Goal: Task Accomplishment & Management: Manage account settings

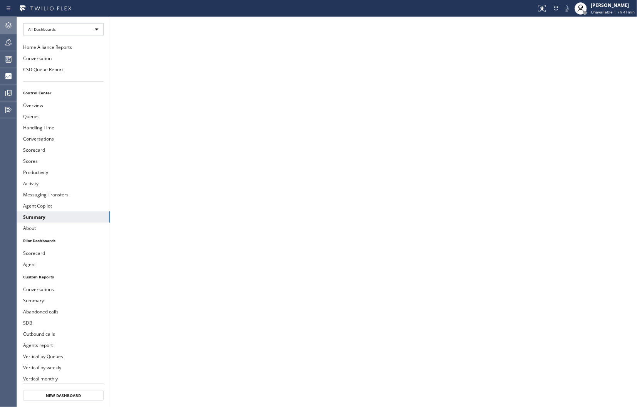
click at [9, 29] on icon at bounding box center [8, 25] width 9 height 9
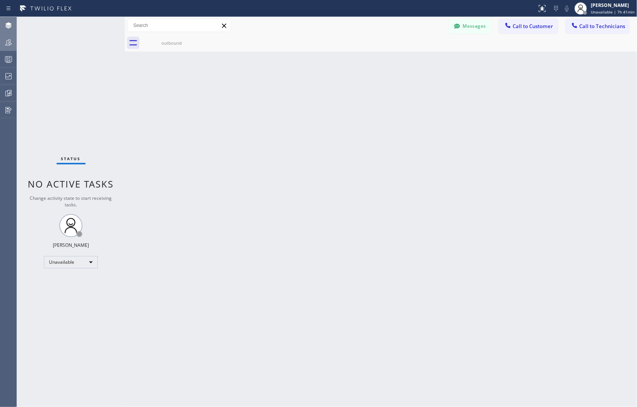
click at [7, 41] on icon at bounding box center [8, 42] width 9 height 9
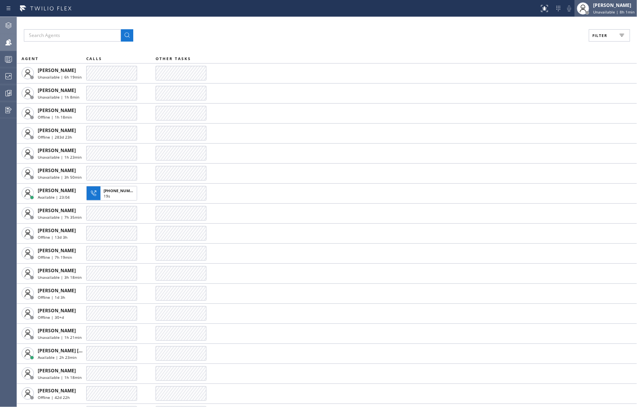
click at [610, 12] on span "Unavailable | 8h 1min" at bounding box center [614, 11] width 42 height 5
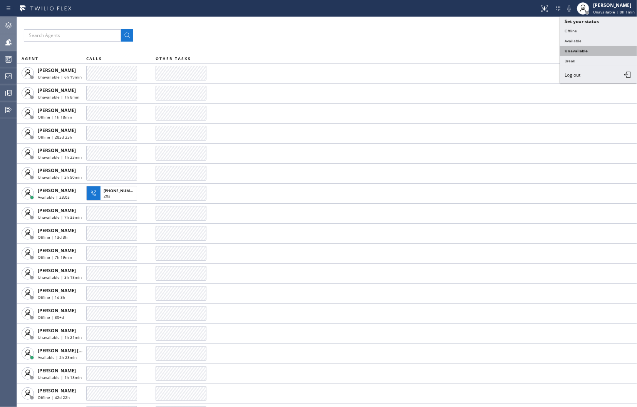
click at [583, 52] on button "Unavailable" at bounding box center [598, 51] width 77 height 10
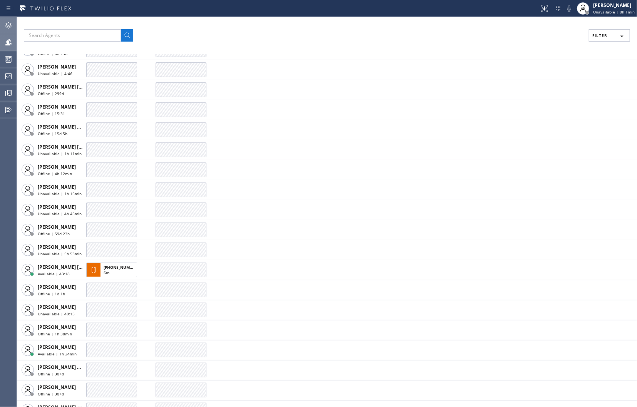
scroll to position [599, 0]
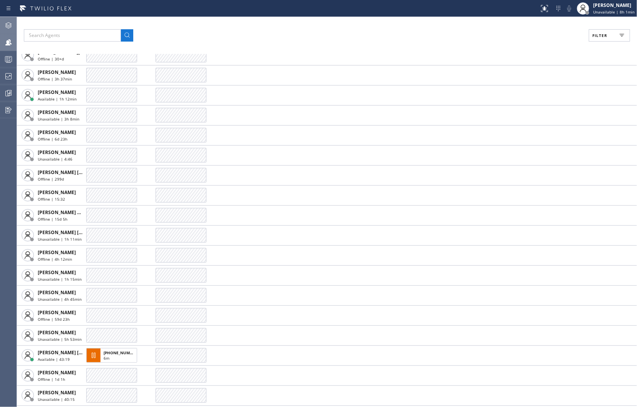
click at [614, 30] on button "Filter" at bounding box center [609, 35] width 41 height 12
click at [525, 100] on input "Unavailable" at bounding box center [524, 103] width 9 height 9
checkbox input "true"
click at [583, 39] on button "Apply" at bounding box center [590, 44] width 28 height 11
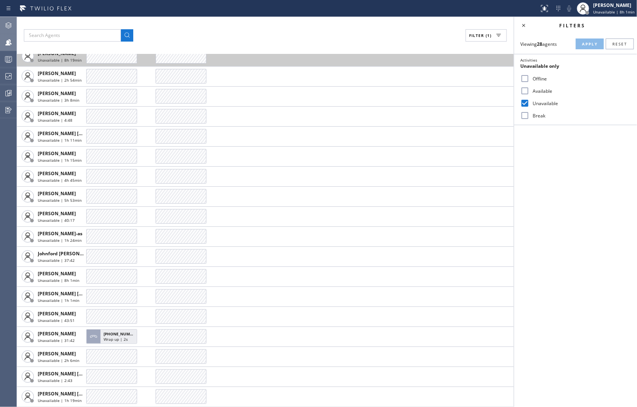
scroll to position [198, 0]
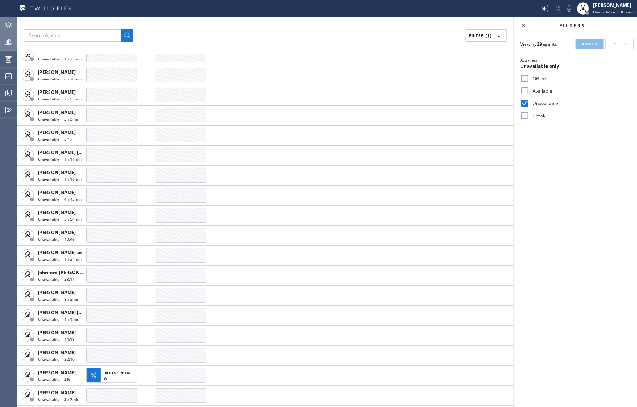
drag, startPoint x: 415, startPoint y: 31, endPoint x: 414, endPoint y: 35, distance: 4.7
click at [415, 31] on div "Filter (1)" at bounding box center [265, 35] width 483 height 12
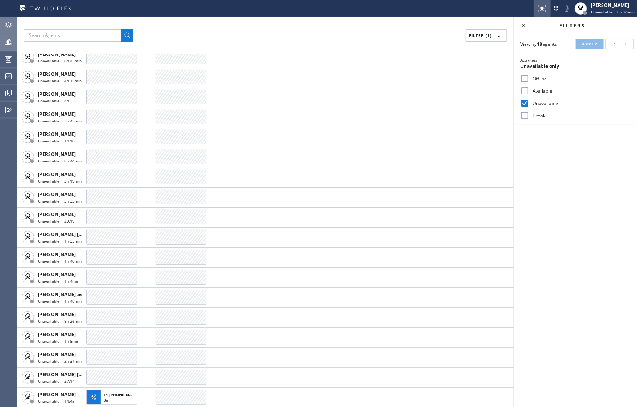
scroll to position [0, 0]
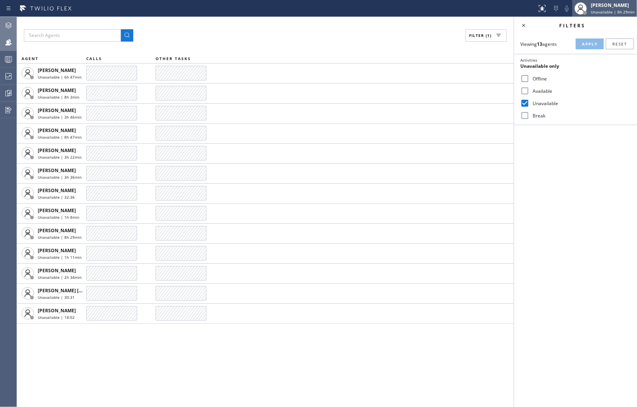
click at [606, 11] on span "Unavailable | 8h 29min" at bounding box center [613, 11] width 44 height 5
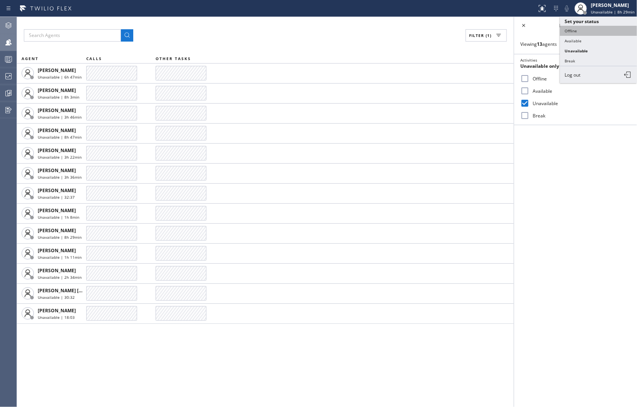
click at [575, 28] on button "Offline" at bounding box center [598, 31] width 77 height 10
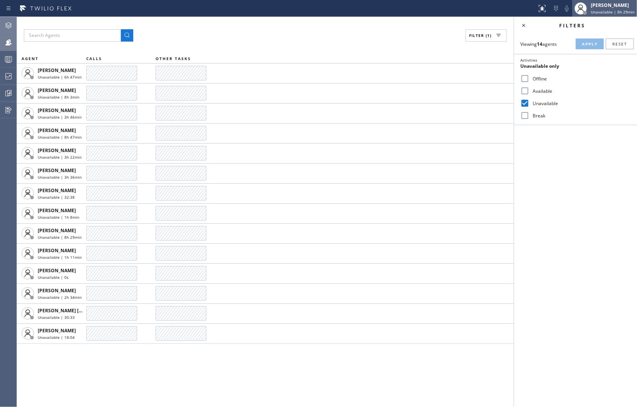
click at [601, 13] on span "Unavailable | 8h 29min" at bounding box center [613, 11] width 44 height 5
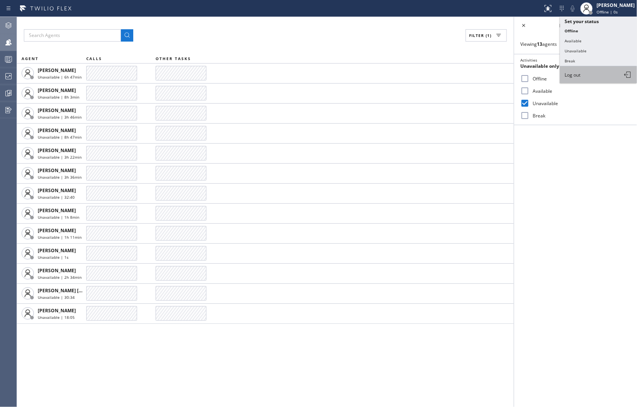
click at [570, 78] on span "Log out" at bounding box center [572, 75] width 16 height 7
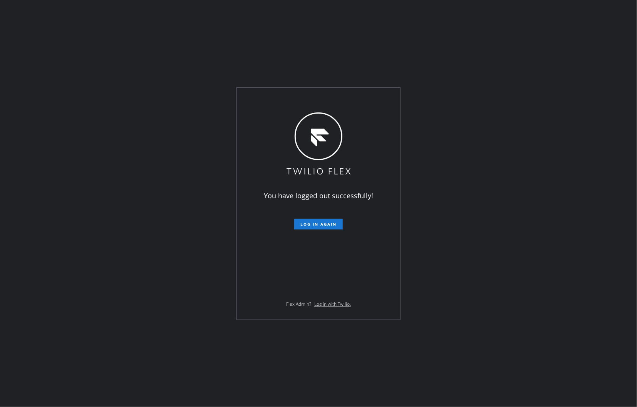
click at [573, 111] on div "You have logged out successfully! Log in again Flex Admin? Log in with Twilio." at bounding box center [318, 203] width 637 height 407
click at [518, 212] on div "You have logged out successfully! Log in again Flex Admin? Log in with Twilio." at bounding box center [318, 203] width 637 height 407
